Goal: Task Accomplishment & Management: Manage account settings

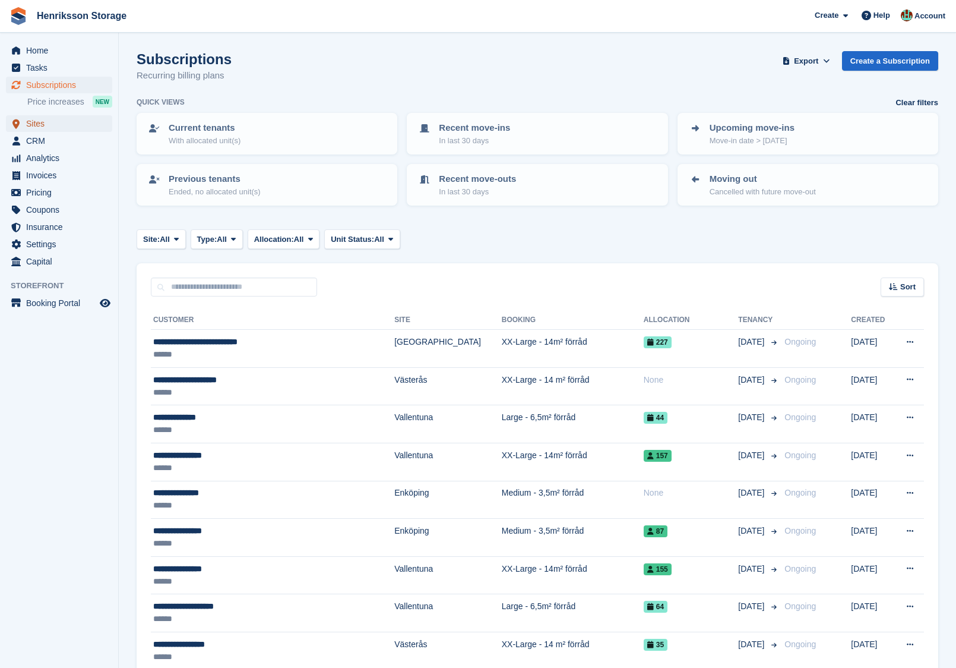
click at [62, 120] on span "Sites" at bounding box center [61, 123] width 71 height 17
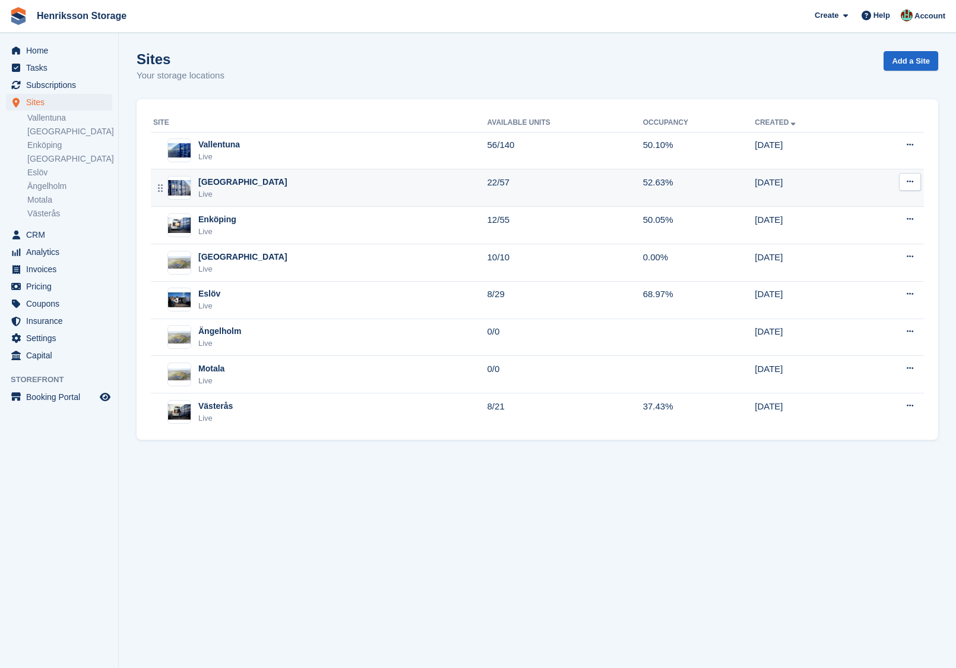
click at [257, 182] on div "Halmstad Live" at bounding box center [320, 188] width 334 height 24
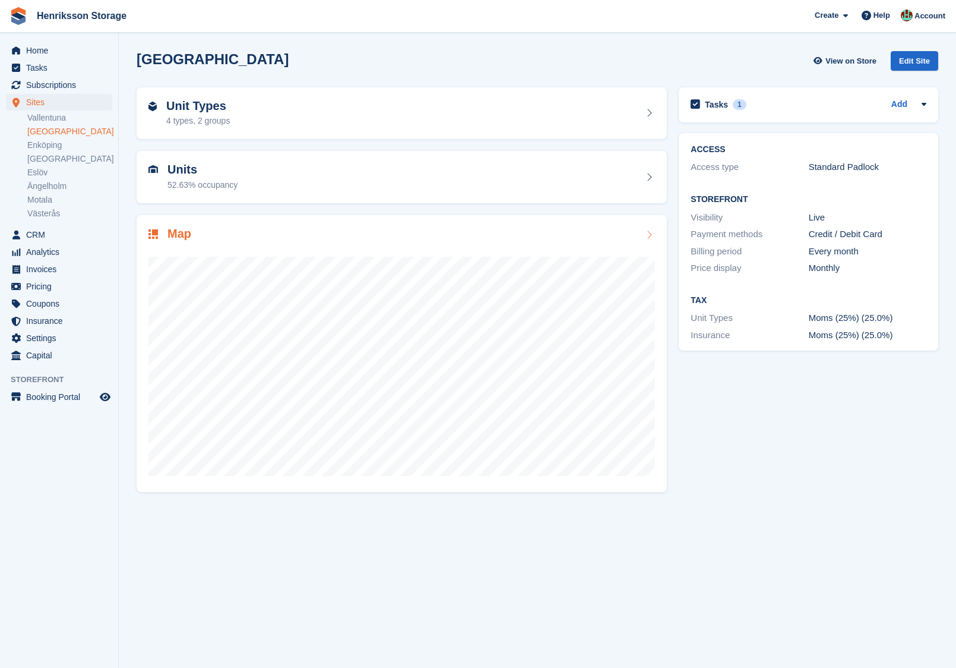
click at [233, 225] on div "Map" at bounding box center [402, 353] width 530 height 277
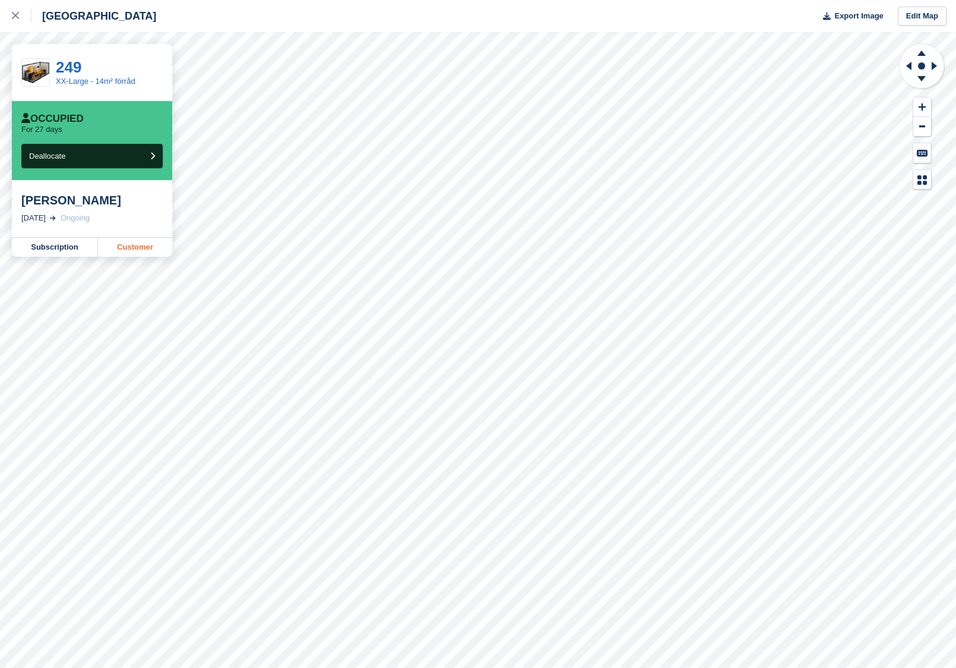
click at [131, 245] on link "Customer" at bounding box center [135, 247] width 74 height 19
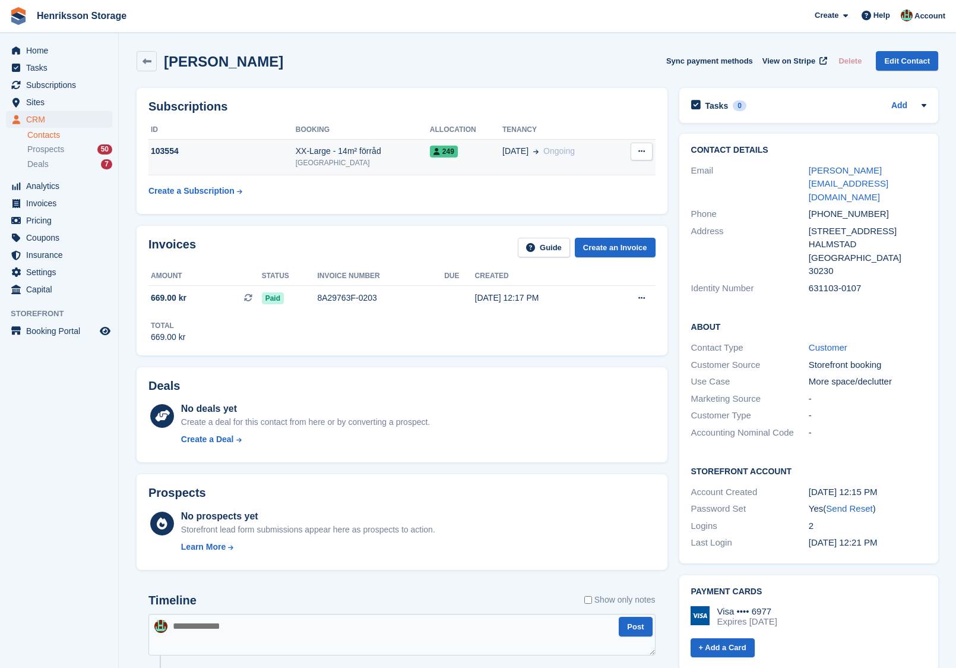
click at [645, 148] on button at bounding box center [642, 152] width 22 height 18
click at [619, 173] on p "Cancel subscription" at bounding box center [595, 174] width 103 height 15
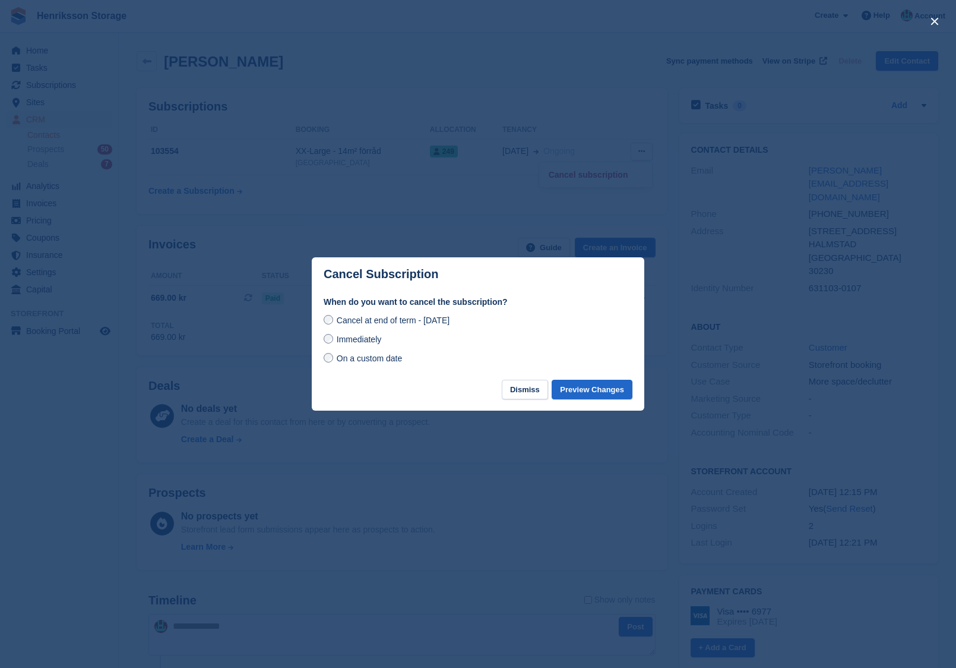
click at [497, 451] on div at bounding box center [478, 334] width 956 height 668
